Goal: Information Seeking & Learning: Check status

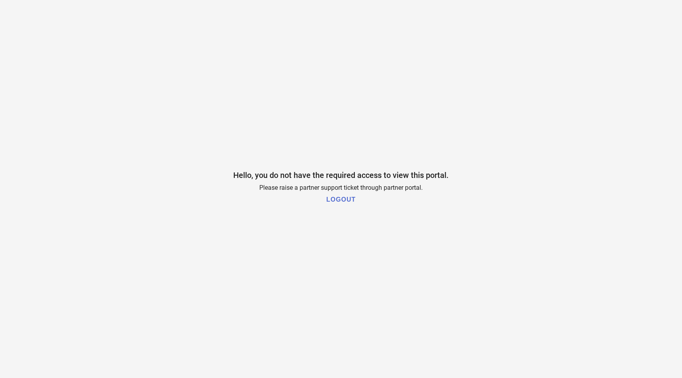
click at [344, 202] on h1 "LOGOUT" at bounding box center [341, 199] width 29 height 7
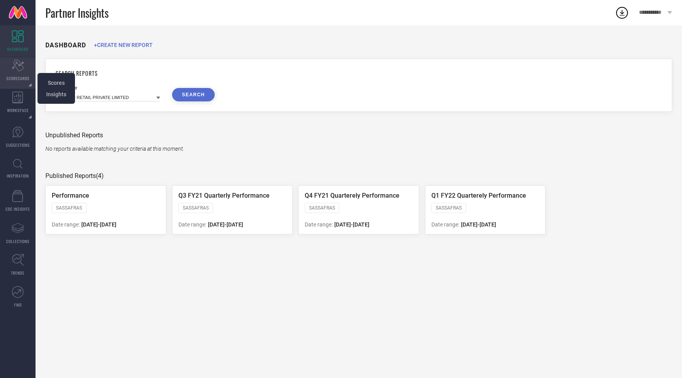
click at [27, 73] on div "Scorecard SCORECARDS" at bounding box center [18, 73] width 36 height 32
click at [16, 70] on icon "Scorecard" at bounding box center [18, 66] width 12 height 12
click at [53, 83] on span "Scores" at bounding box center [56, 83] width 17 height 6
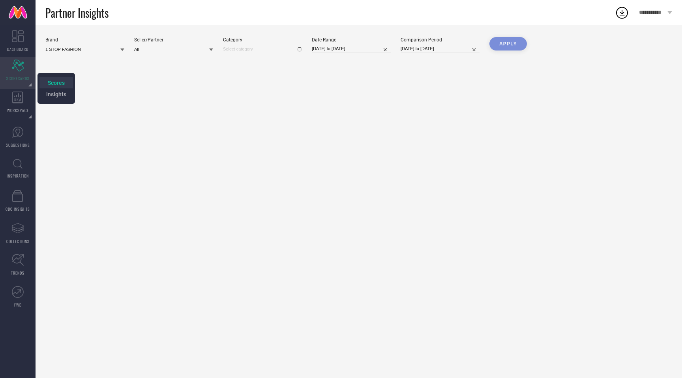
type input "All"
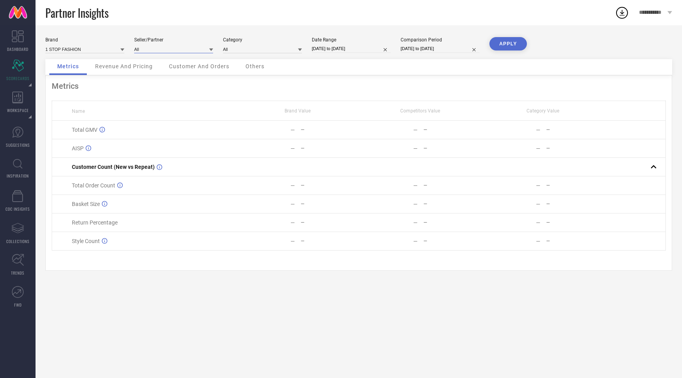
click at [199, 50] on input at bounding box center [173, 49] width 79 height 8
type input "1"
type input "Redwood"
click at [197, 61] on div "Redwood International" at bounding box center [173, 59] width 79 height 13
click at [102, 48] on input at bounding box center [84, 49] width 79 height 8
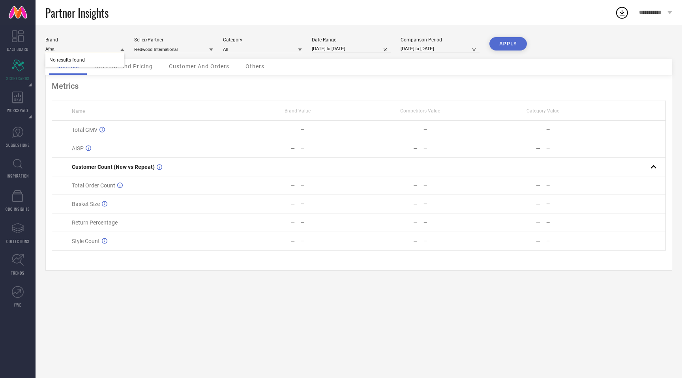
type input "Afnan"
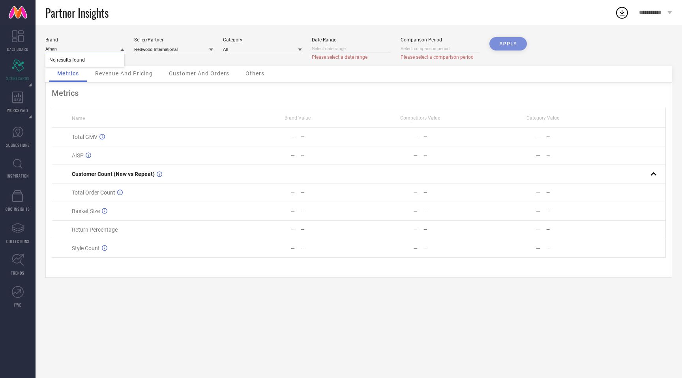
type input "Afnan"
click at [666, 11] on div "**********" at bounding box center [655, 12] width 53 height 25
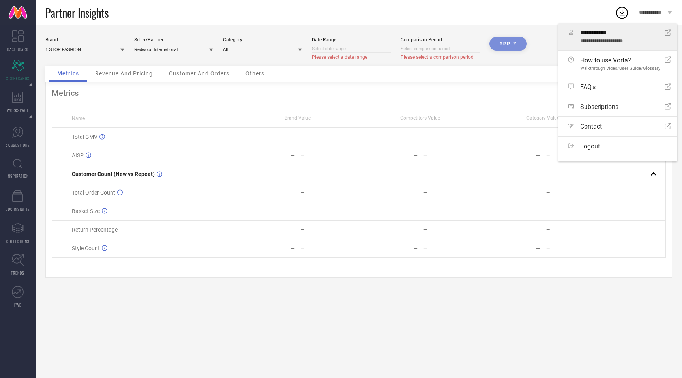
click at [627, 42] on span "**********" at bounding box center [622, 42] width 84 height 6
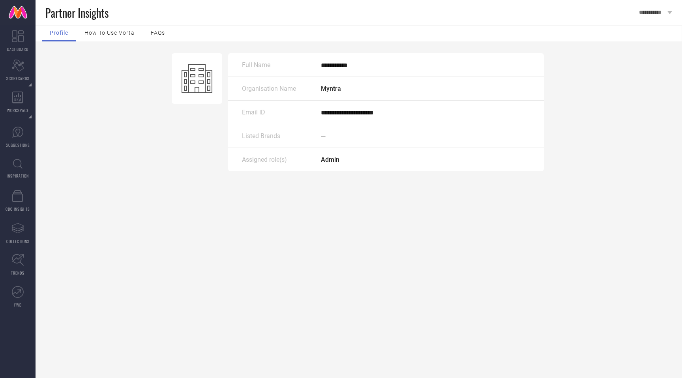
click at [662, 12] on span "**********" at bounding box center [652, 12] width 26 height 7
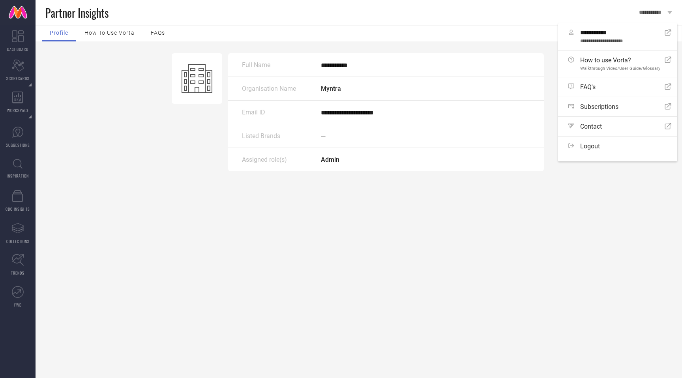
click at [18, 15] on link at bounding box center [18, 12] width 36 height 25
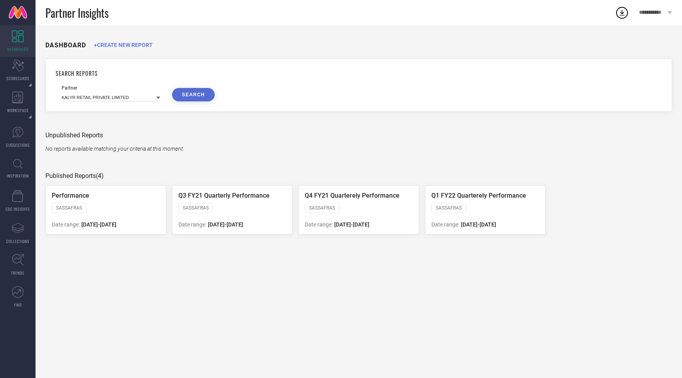
click at [117, 220] on div "Performance SASSAFRAS Date range: [DATE] - [DATE]" at bounding box center [105, 210] width 121 height 49
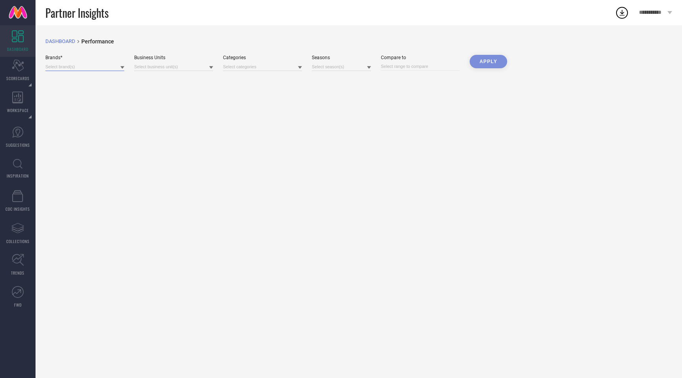
click at [98, 63] on input at bounding box center [84, 67] width 79 height 8
type input "a"
click at [178, 42] on div "DASHBOARD breadcrumb Created with Sketch. Performance" at bounding box center [358, 41] width 627 height 8
click at [18, 74] on div "Scorecard SCORECARDS" at bounding box center [18, 73] width 36 height 32
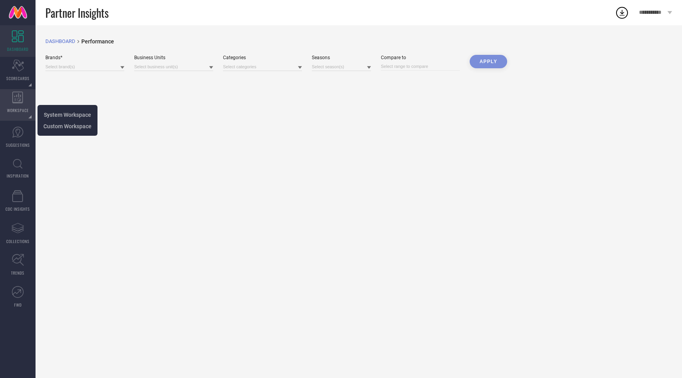
click at [19, 100] on icon at bounding box center [17, 98] width 11 height 12
